Goal: Task Accomplishment & Management: Complete application form

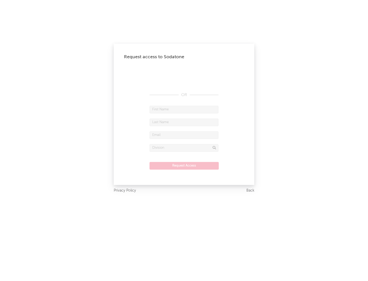
click at [184, 109] on input "text" at bounding box center [184, 110] width 69 height 8
type input "[PERSON_NAME]"
click at [184, 122] on input "text" at bounding box center [184, 123] width 69 height 8
type input "[PERSON_NAME]"
click at [184, 135] on input "text" at bounding box center [184, 135] width 69 height 8
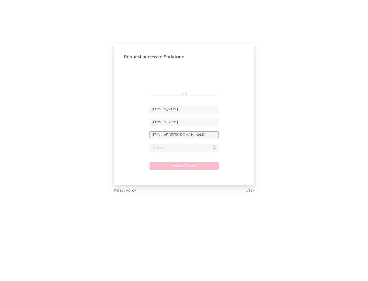
type input "[EMAIL_ADDRESS][DOMAIN_NAME]"
click at [184, 148] on input "text" at bounding box center [184, 148] width 69 height 8
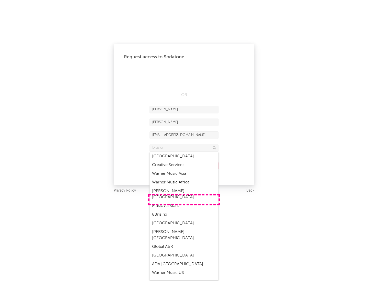
click at [184, 202] on div "Music All Stars" at bounding box center [184, 206] width 69 height 9
type input "Music All Stars"
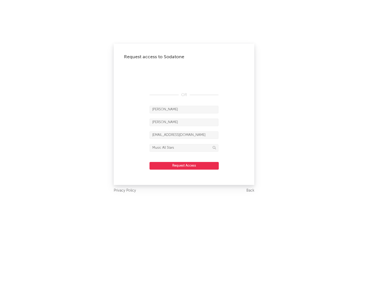
click at [184, 166] on button "Request Access" at bounding box center [184, 166] width 69 height 8
